Goal: Task Accomplishment & Management: Manage account settings

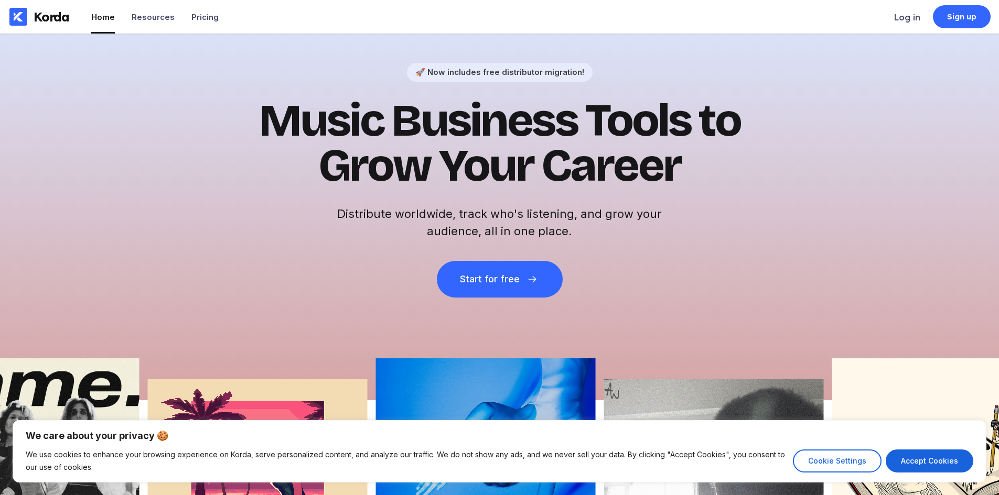
click at [873, 82] on div "🚀 Now includes free distributor migration! Music Business Tools to Grow Your Ca…" at bounding box center [499, 217] width 999 height 367
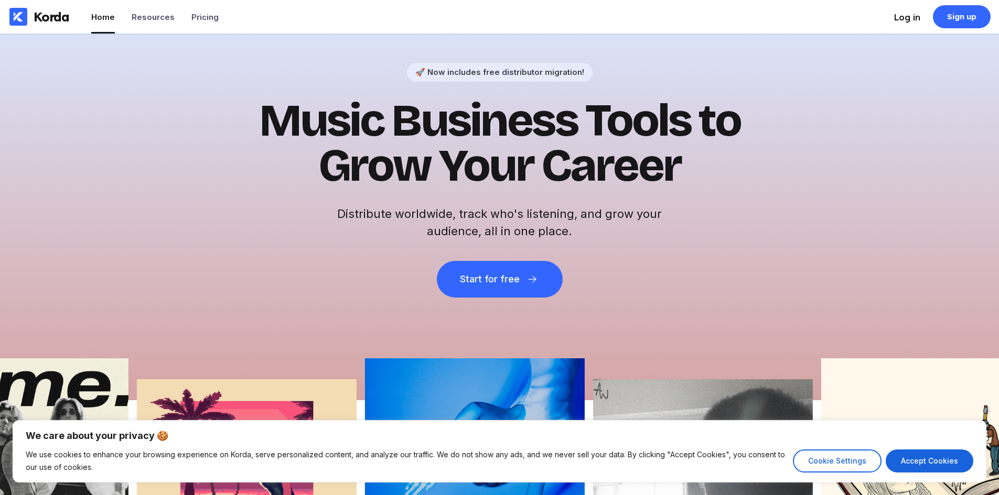
click at [909, 18] on div "Log in" at bounding box center [907, 17] width 26 height 10
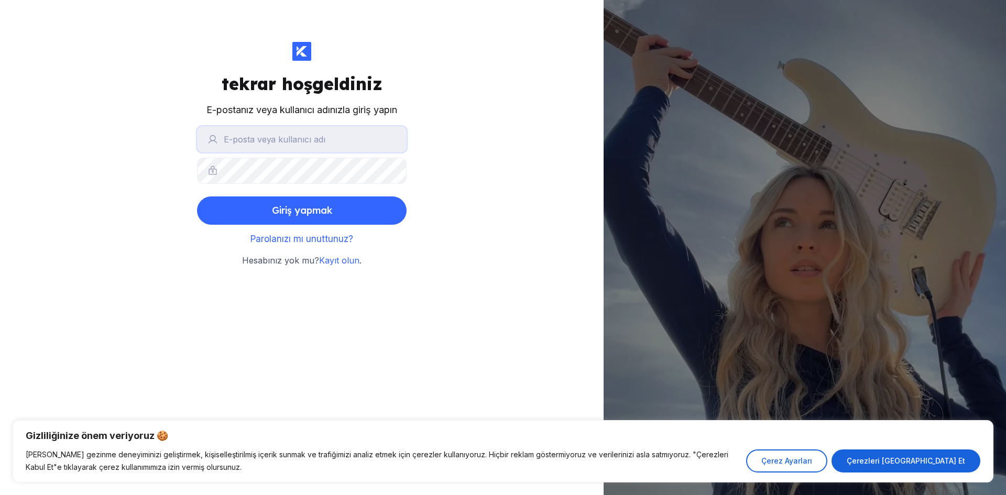
drag, startPoint x: 320, startPoint y: 138, endPoint x: 333, endPoint y: 139, distance: 12.6
click at [320, 138] on input "text" at bounding box center [302, 139] width 210 height 26
paste input "[EMAIL_ADDRESS][DOMAIN_NAME]"
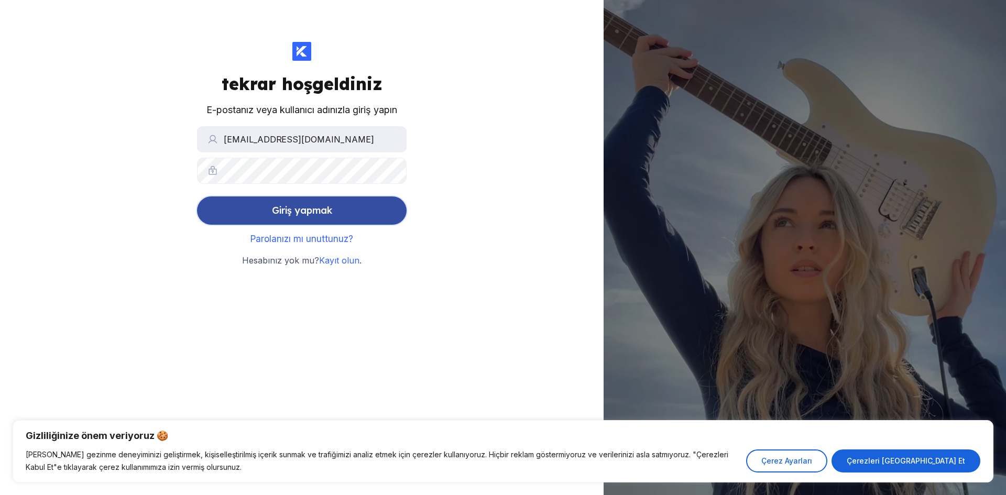
click at [379, 216] on button "Giriş yapmak" at bounding box center [302, 211] width 210 height 28
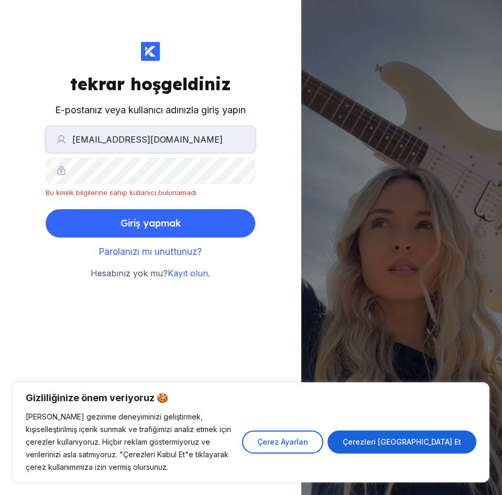
drag, startPoint x: 215, startPoint y: 142, endPoint x: -1, endPoint y: 138, distance: 215.5
click at [0, 138] on html "Gizliliğinize önem veriyoruz 🍪 Korda'daki gezinme deneyiminizi geliştirmek, kiş…" at bounding box center [251, 247] width 502 height 495
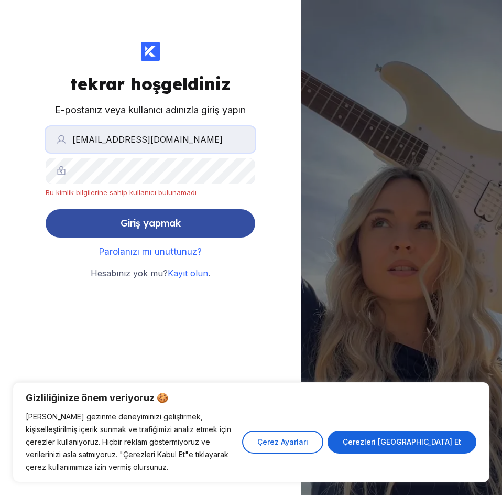
paste input "kordamusic"
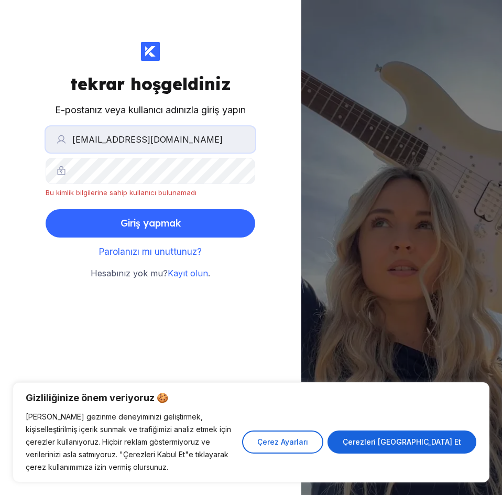
type input "[EMAIL_ADDRESS][DOMAIN_NAME]"
click at [0, 175] on html "Gizliliğinize önem veriyoruz 🍪 Korda'daki gezinme deneyiminizi geliştirmek, kiş…" at bounding box center [251, 247] width 502 height 495
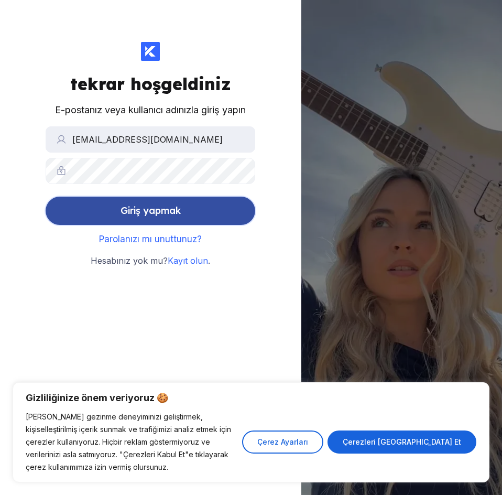
click at [164, 216] on font "Giriş yapmak" at bounding box center [151, 210] width 60 height 12
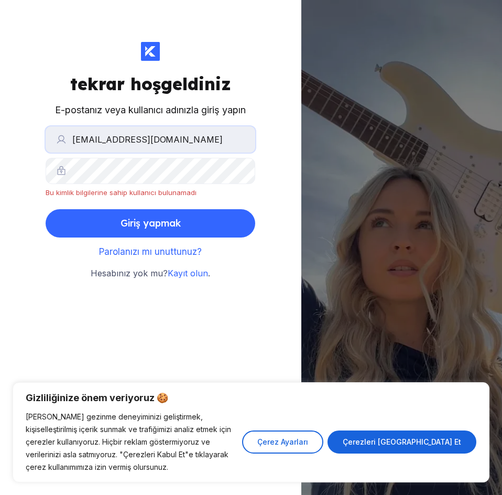
drag, startPoint x: 53, startPoint y: 147, endPoint x: -1, endPoint y: 138, distance: 54.2
click at [0, 138] on html "Gizliliğinize önem veriyoruz 🍪 Korda'daki gezinme deneyiminizi geliştirmek, kiş…" at bounding box center [251, 247] width 502 height 495
click at [0, 164] on html "Gizliliğinize önem veriyoruz 🍪 Korda'daki gezinme deneyiminizi geliştirmek, kiş…" at bounding box center [251, 247] width 502 height 495
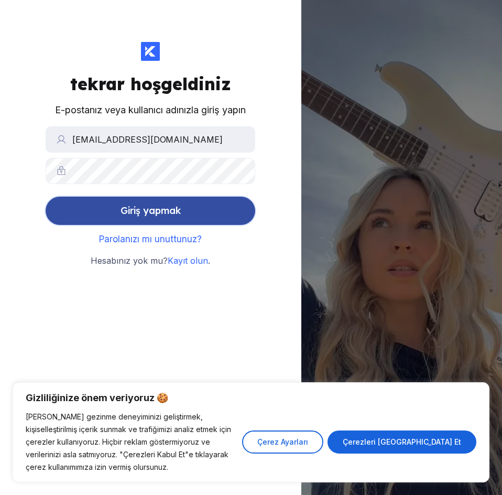
click at [124, 211] on font "Giriş yapmak" at bounding box center [151, 210] width 60 height 12
